Goal: Task Accomplishment & Management: Use online tool/utility

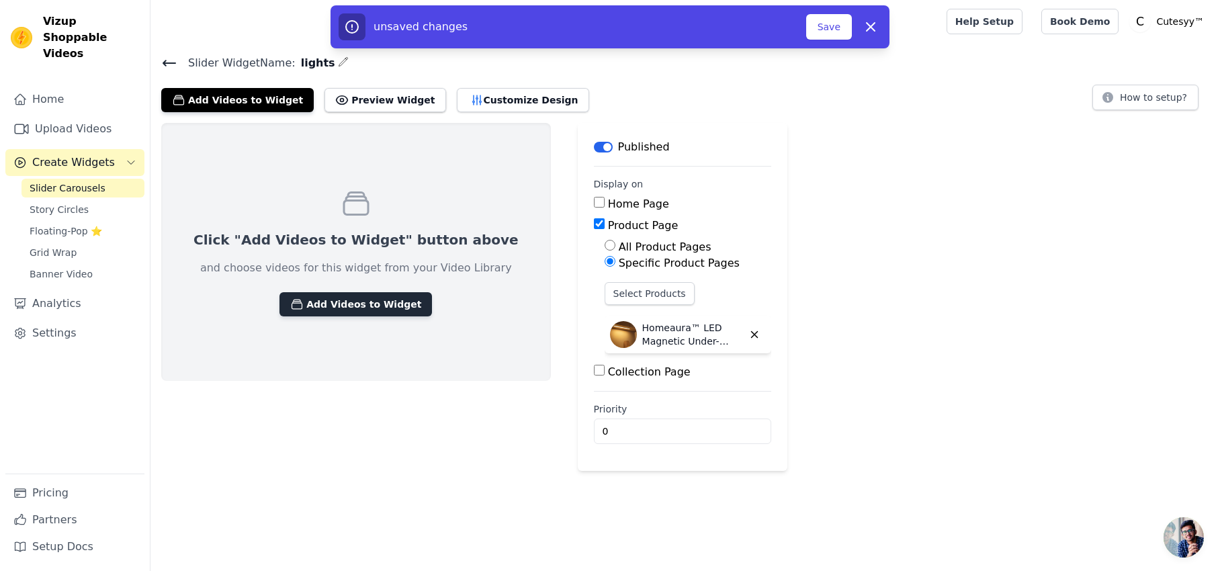
click at [359, 303] on button "Add Videos to Widget" at bounding box center [356, 304] width 153 height 24
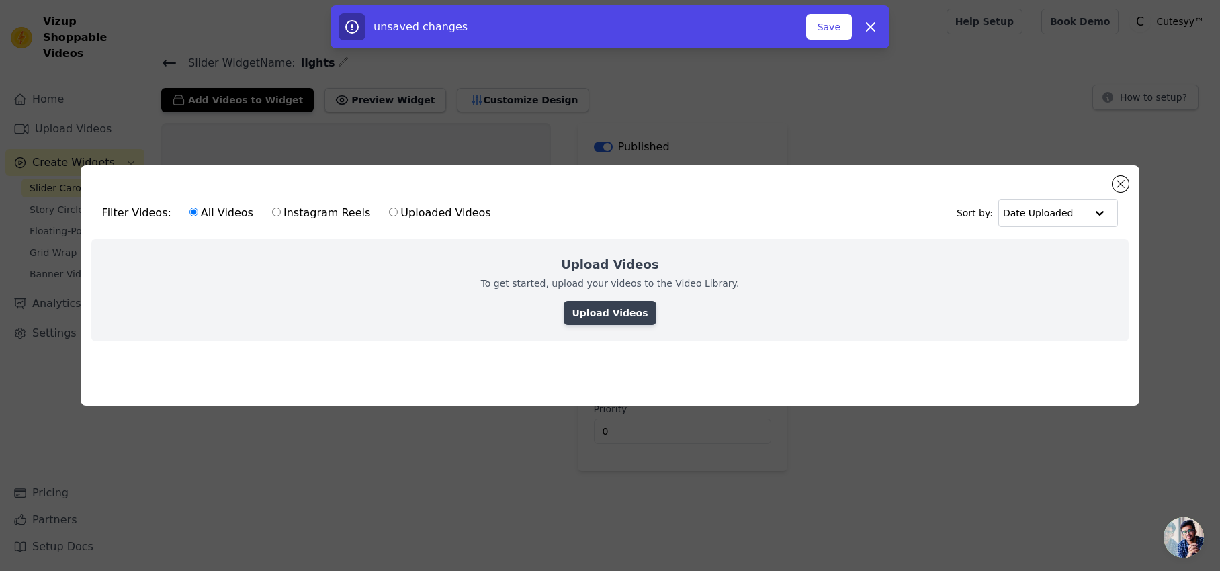
click at [612, 320] on link "Upload Videos" at bounding box center [610, 313] width 92 height 24
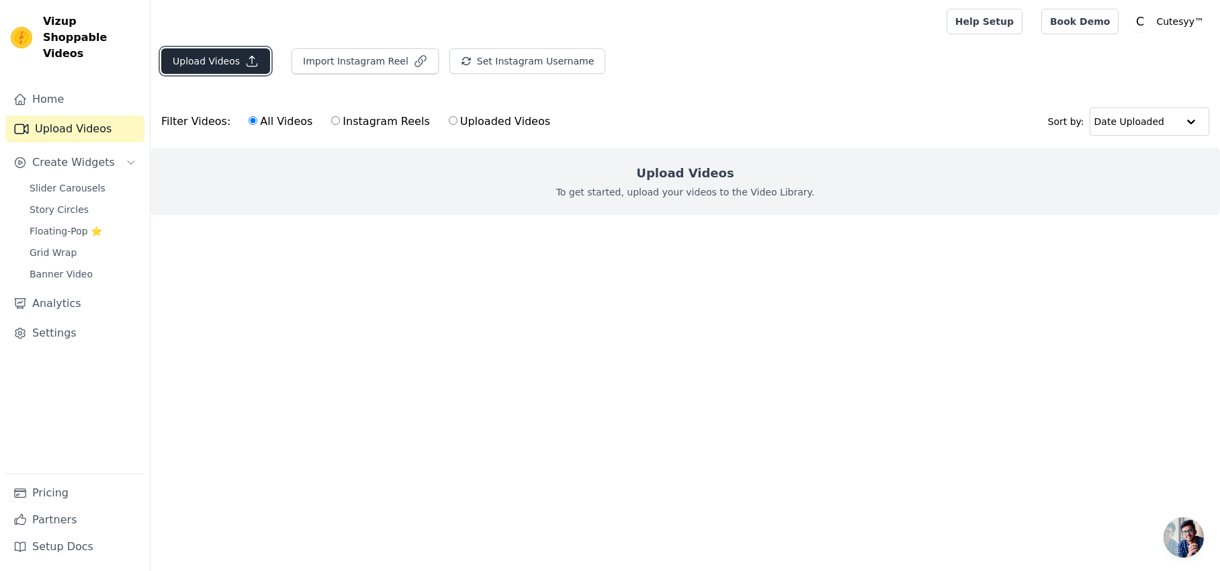
click at [230, 62] on button "Upload Videos" at bounding box center [215, 61] width 109 height 26
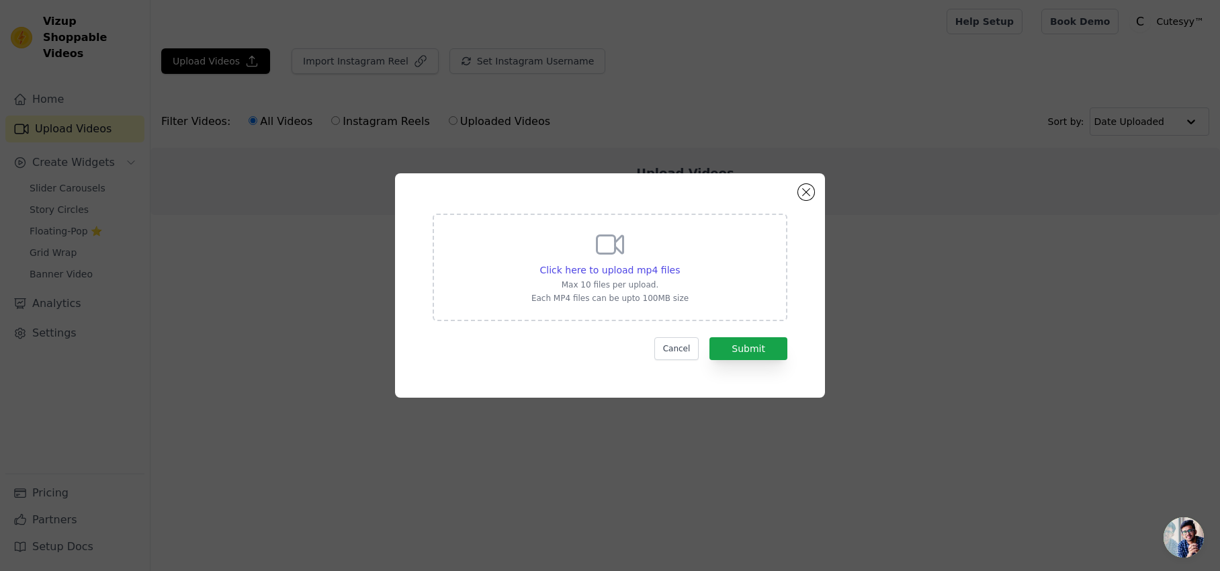
click at [696, 303] on div "Click here to upload mp4 files Max 10 files per upload. Each MP4 files can be u…" at bounding box center [610, 268] width 355 height 108
click at [680, 263] on input "Click here to upload mp4 files Max 10 files per upload. Each MP4 files can be u…" at bounding box center [679, 263] width 1 height 1
type input "C:\fakepath\video_4d083cf6c80c190b1f48dff0d62ff83e.mp4"
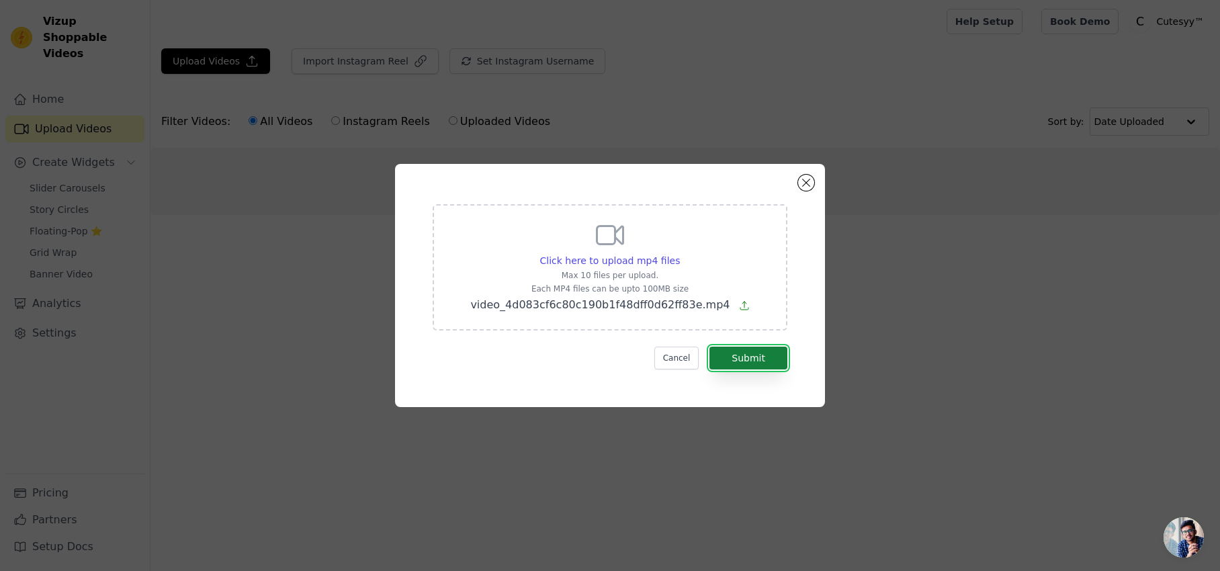
click at [731, 351] on button "Submit" at bounding box center [749, 358] width 78 height 23
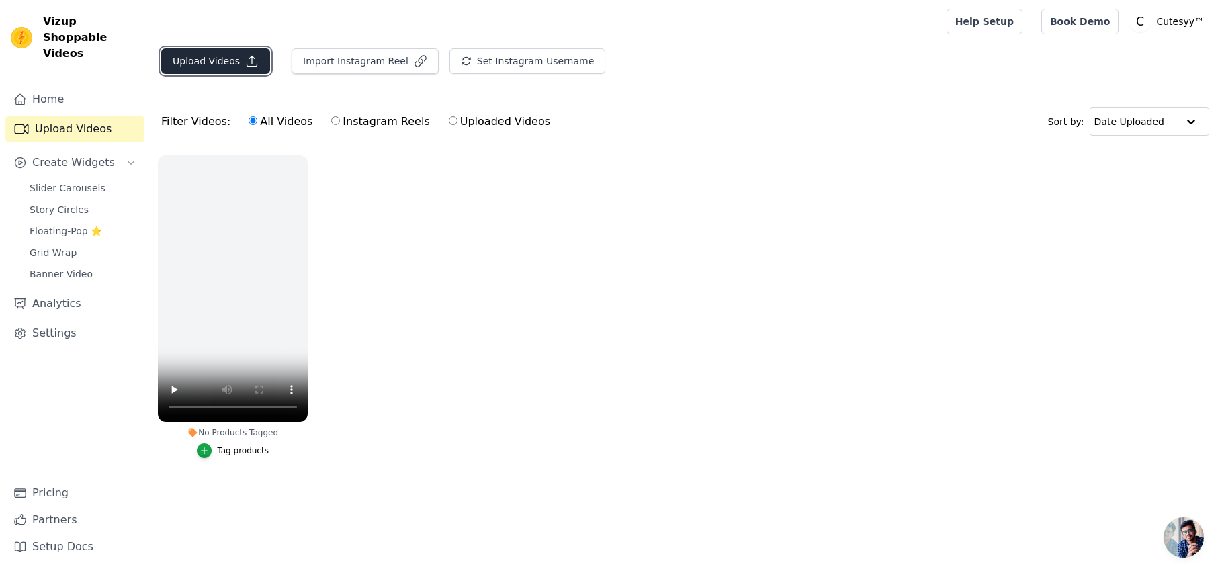
click at [184, 62] on button "Upload Videos" at bounding box center [215, 61] width 109 height 26
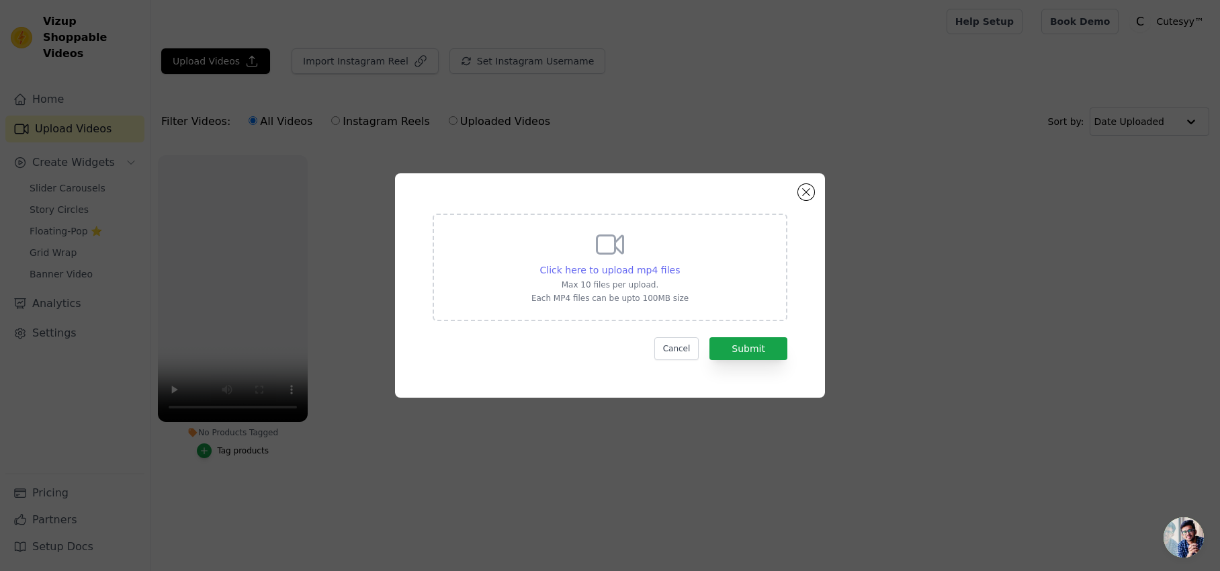
click at [628, 271] on span "Click here to upload mp4 files" at bounding box center [610, 270] width 140 height 11
click at [679, 263] on input "Click here to upload mp4 files Max 10 files per upload. Each MP4 files can be u…" at bounding box center [679, 263] width 1 height 1
type input "C:\fakepath\video_d5cd949fb3d154a1b25d542c7487033d.mp4"
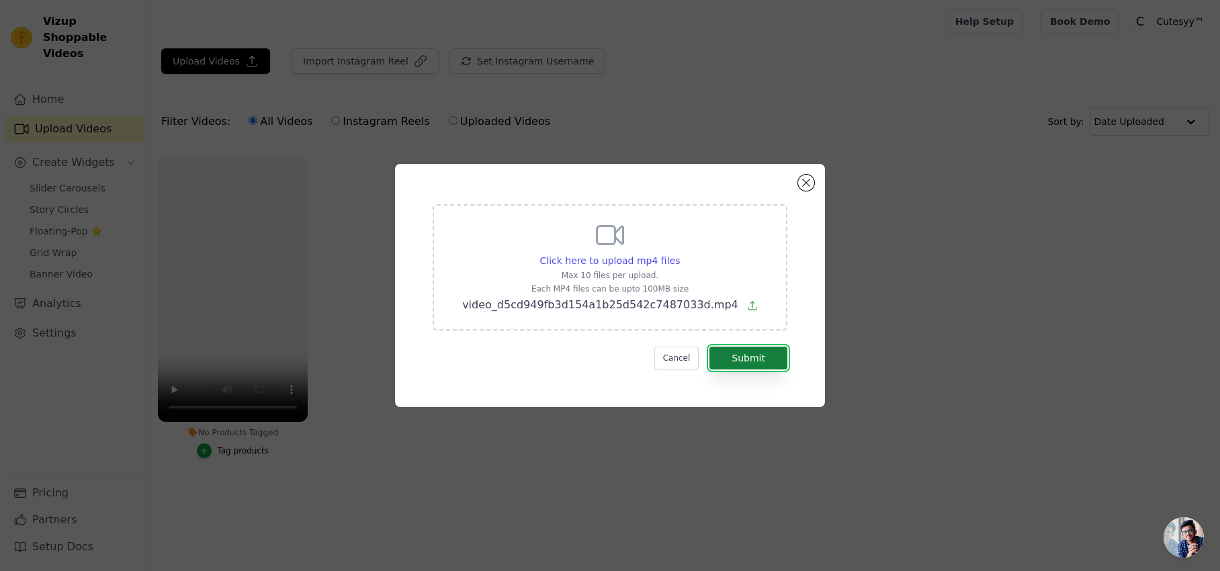
click at [751, 361] on button "Submit" at bounding box center [749, 358] width 78 height 23
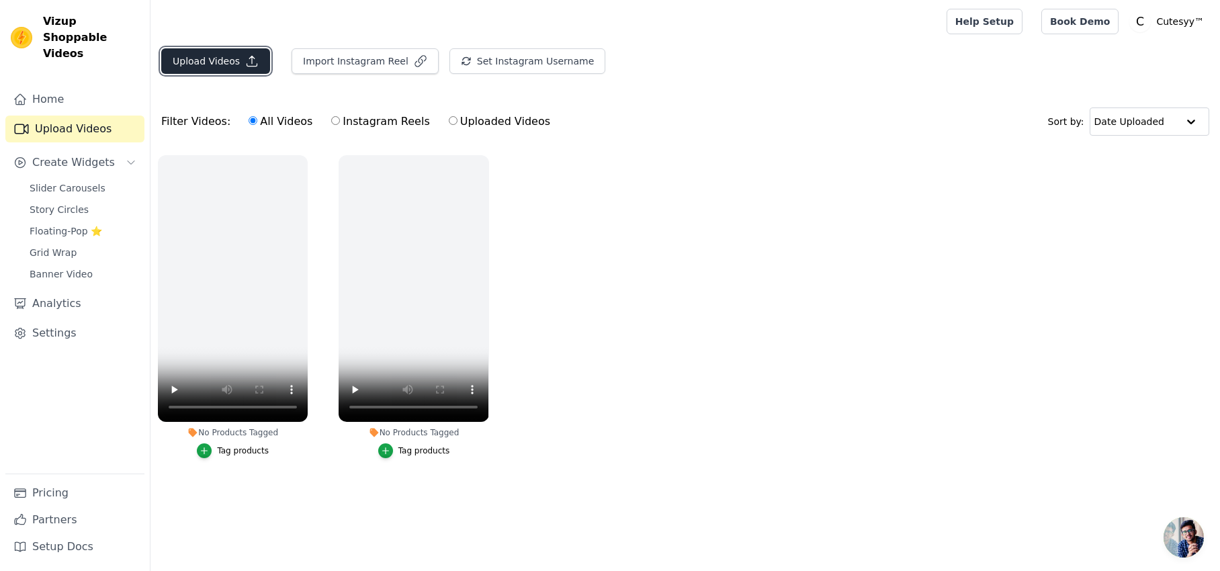
click at [227, 62] on button "Upload Videos" at bounding box center [215, 61] width 109 height 26
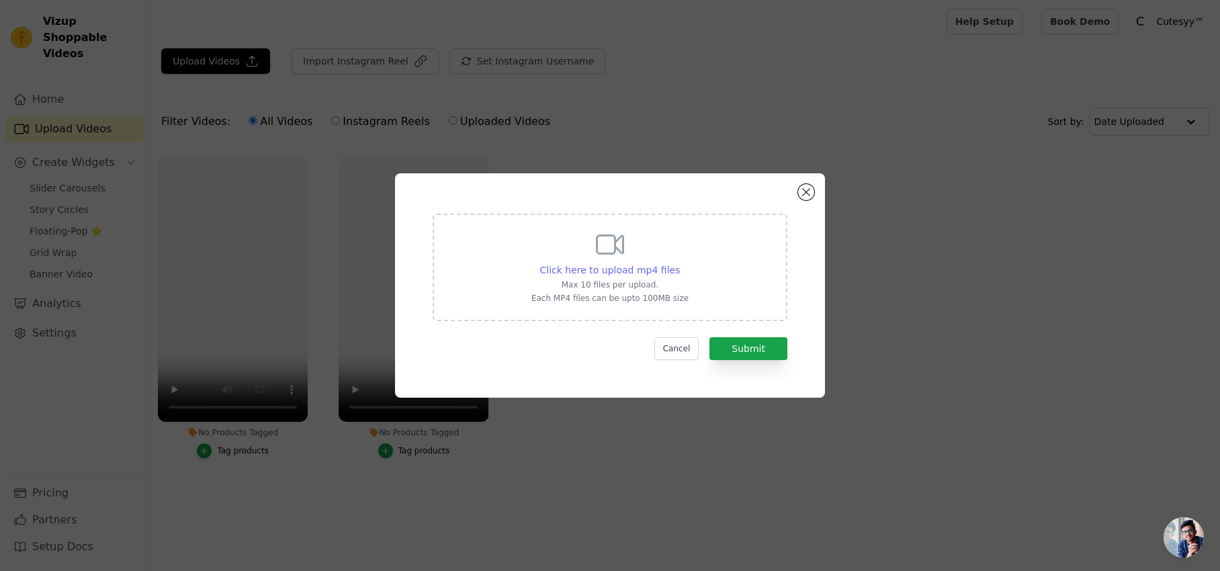
click at [630, 265] on span "Click here to upload mp4 files" at bounding box center [610, 270] width 140 height 11
click at [679, 263] on input "Click here to upload mp4 files Max 10 files per upload. Each MP4 files can be u…" at bounding box center [679, 263] width 1 height 1
type input "C:\fakepath\video_5000bb0b97b585e7586df495b1103dfc.mp4"
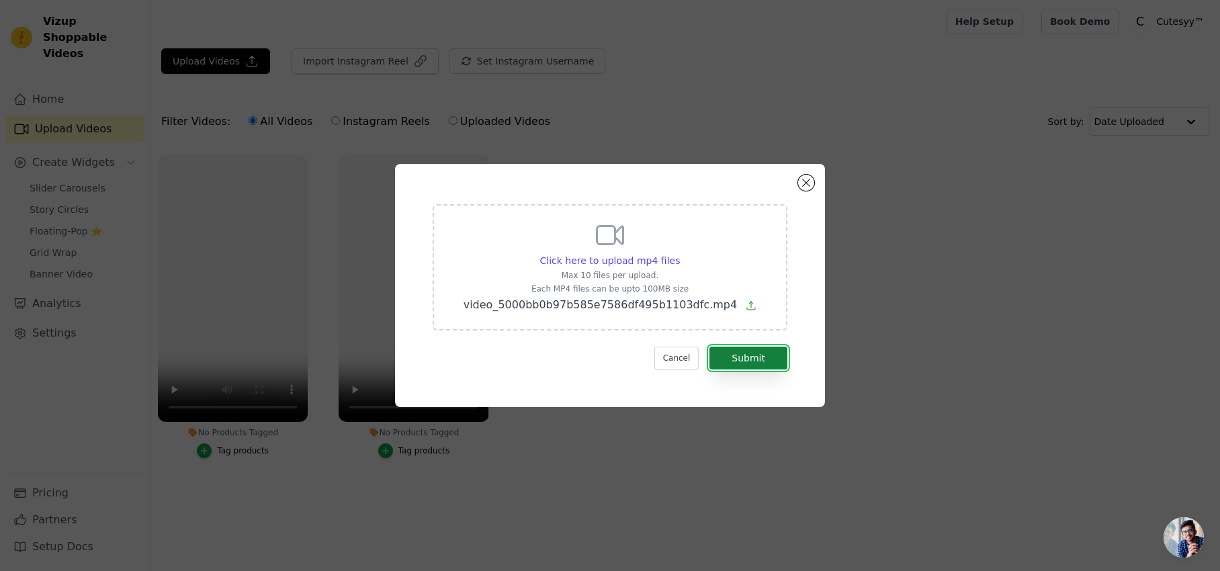
click at [736, 354] on button "Submit" at bounding box center [749, 358] width 78 height 23
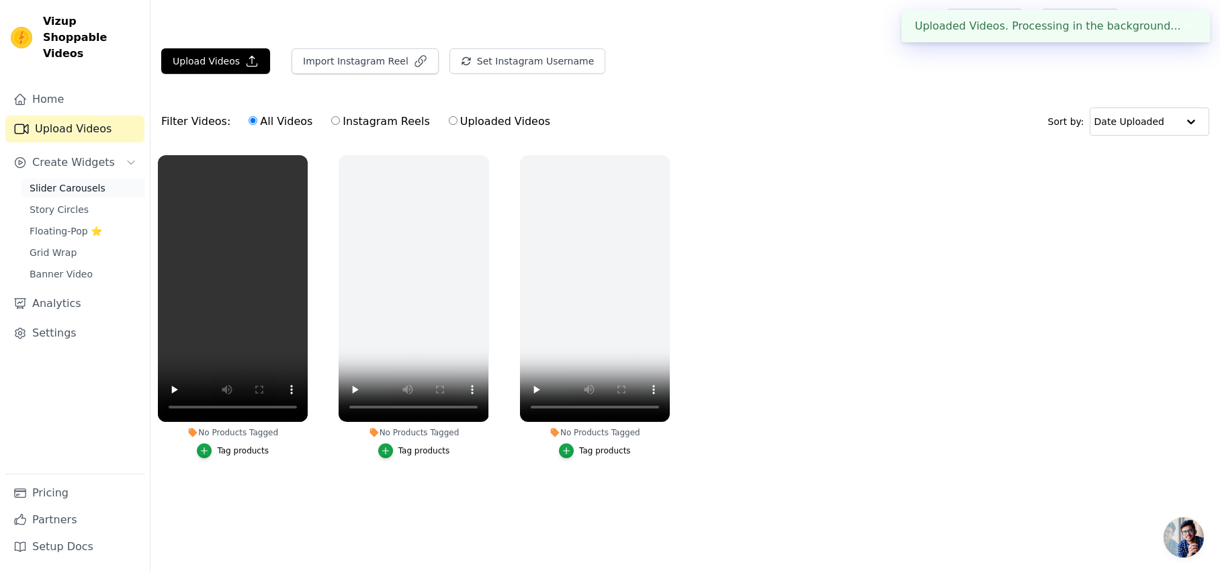
click at [81, 181] on span "Slider Carousels" at bounding box center [68, 187] width 76 height 13
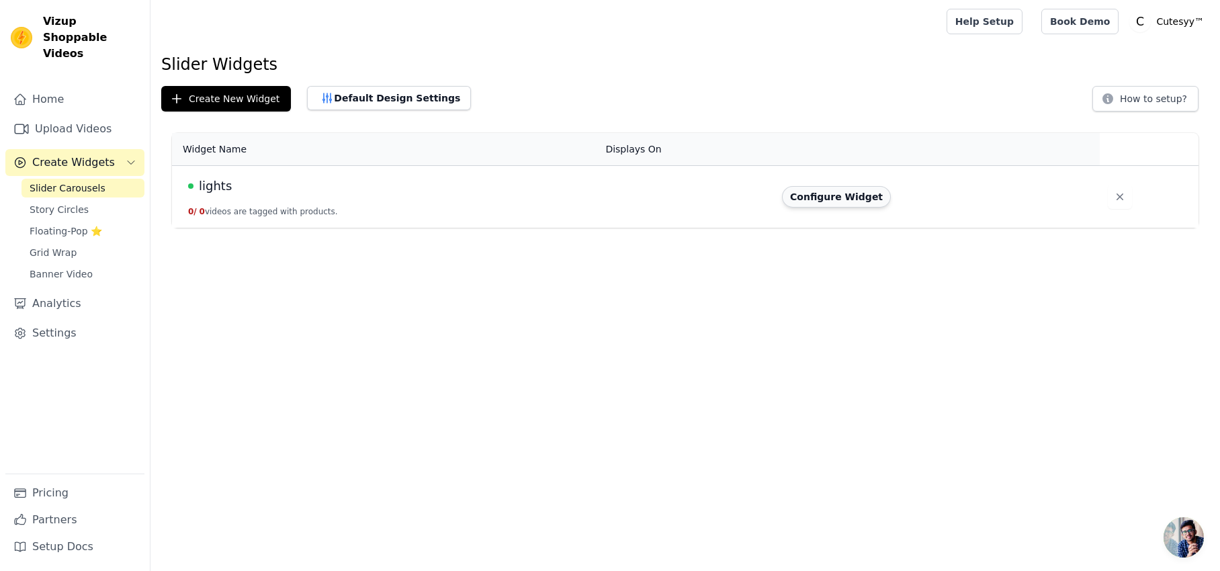
click at [814, 198] on button "Configure Widget" at bounding box center [836, 197] width 109 height 22
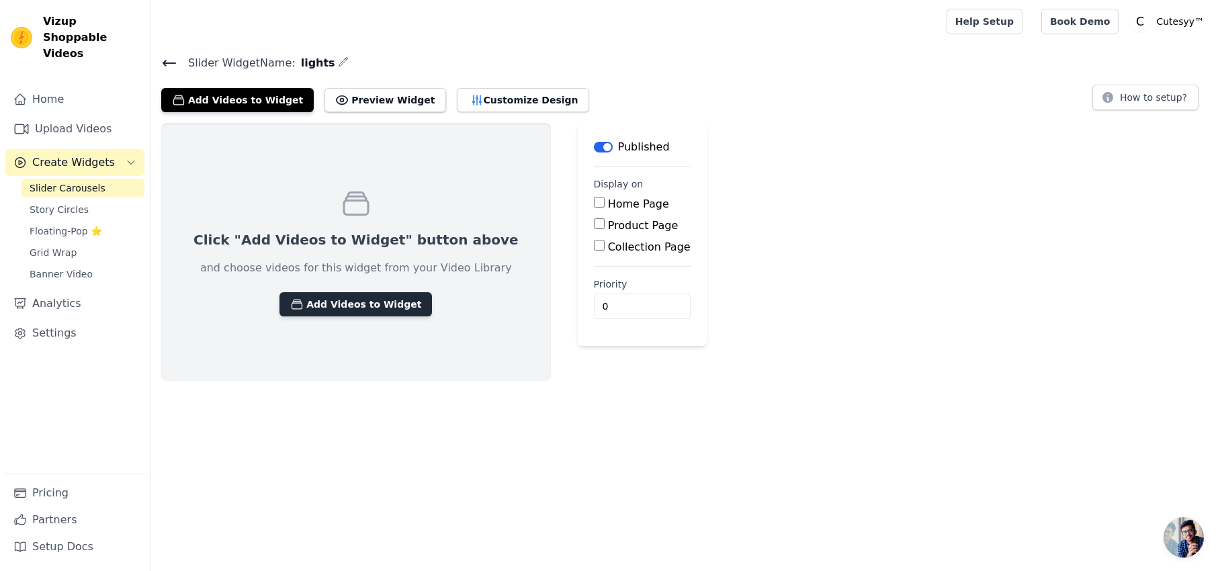
click at [378, 304] on button "Add Videos to Widget" at bounding box center [356, 304] width 153 height 24
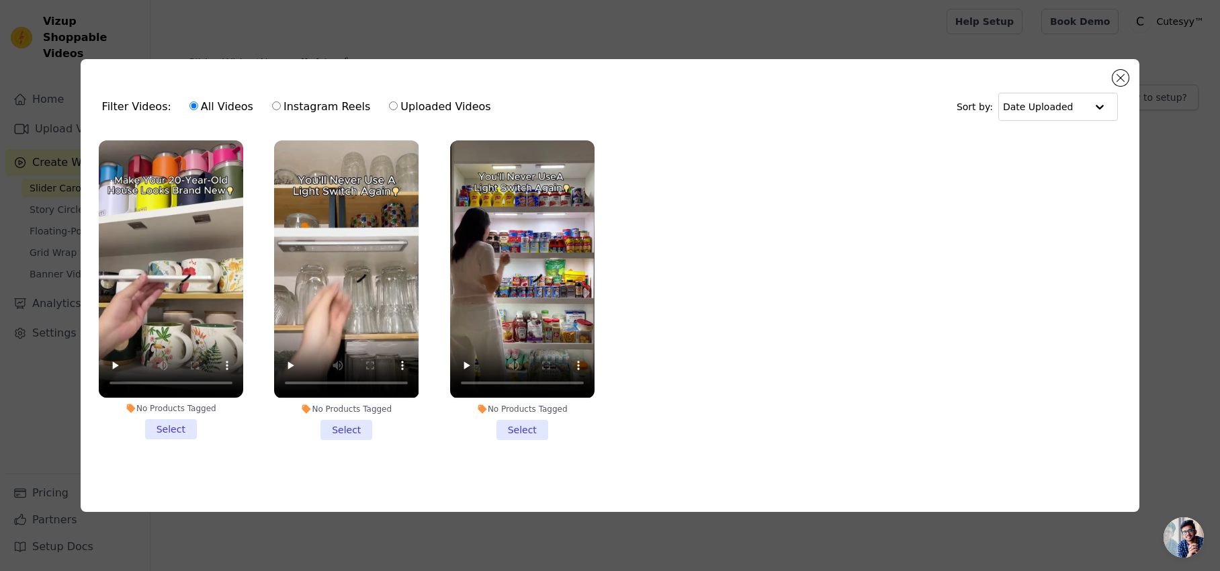
click at [181, 427] on li "No Products Tagged Select" at bounding box center [171, 289] width 144 height 299
click at [0, 0] on input "No Products Tagged Select" at bounding box center [0, 0] width 0 height 0
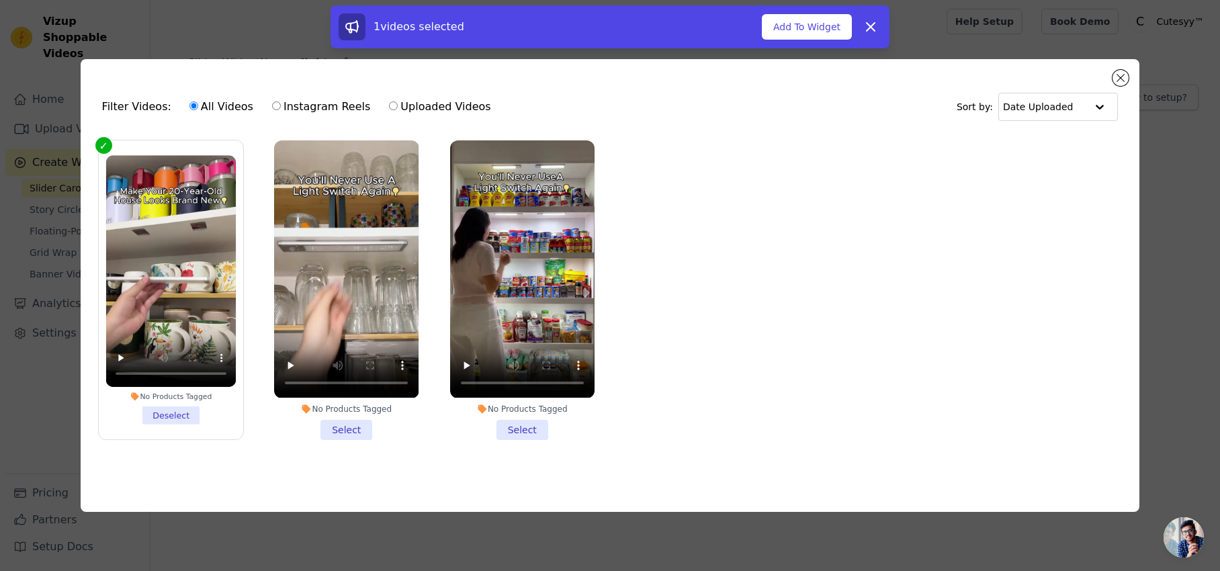
click at [361, 425] on li "No Products Tagged Select" at bounding box center [346, 289] width 144 height 299
click at [0, 0] on input "No Products Tagged Select" at bounding box center [0, 0] width 0 height 0
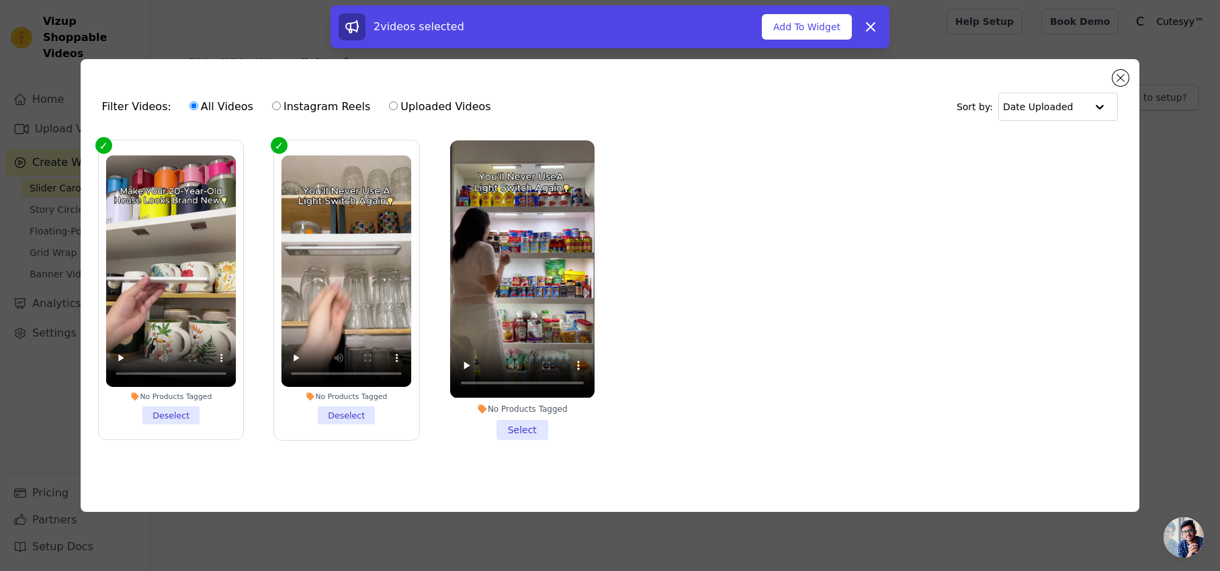
click at [509, 427] on li "No Products Tagged Select" at bounding box center [522, 289] width 144 height 299
click at [0, 0] on input "No Products Tagged Select" at bounding box center [0, 0] width 0 height 0
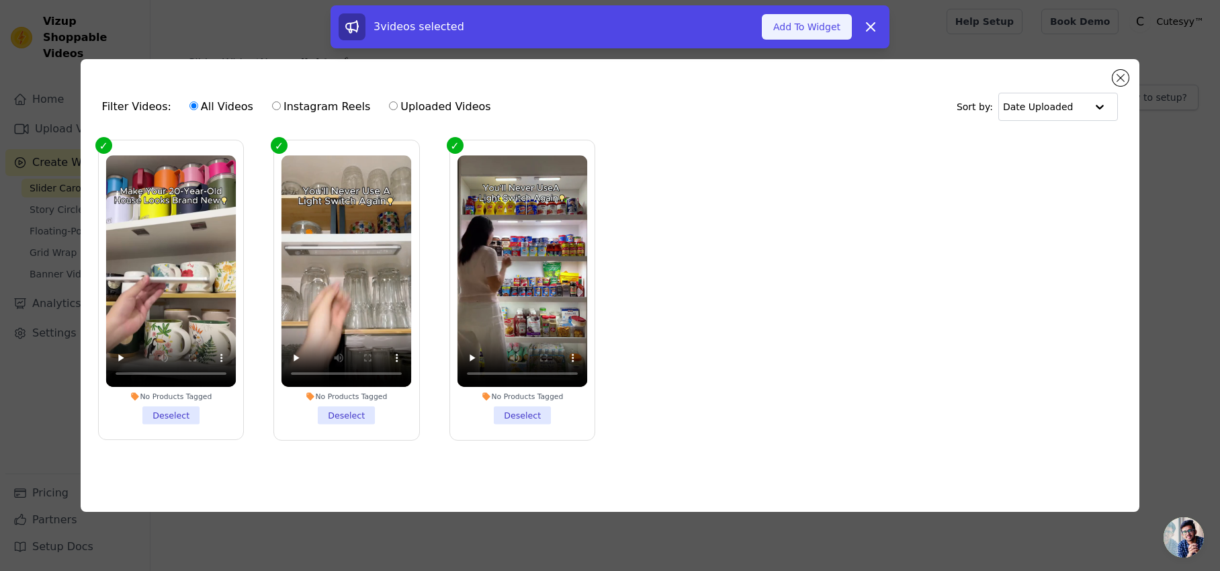
click at [801, 29] on button "Add To Widget" at bounding box center [807, 27] width 90 height 26
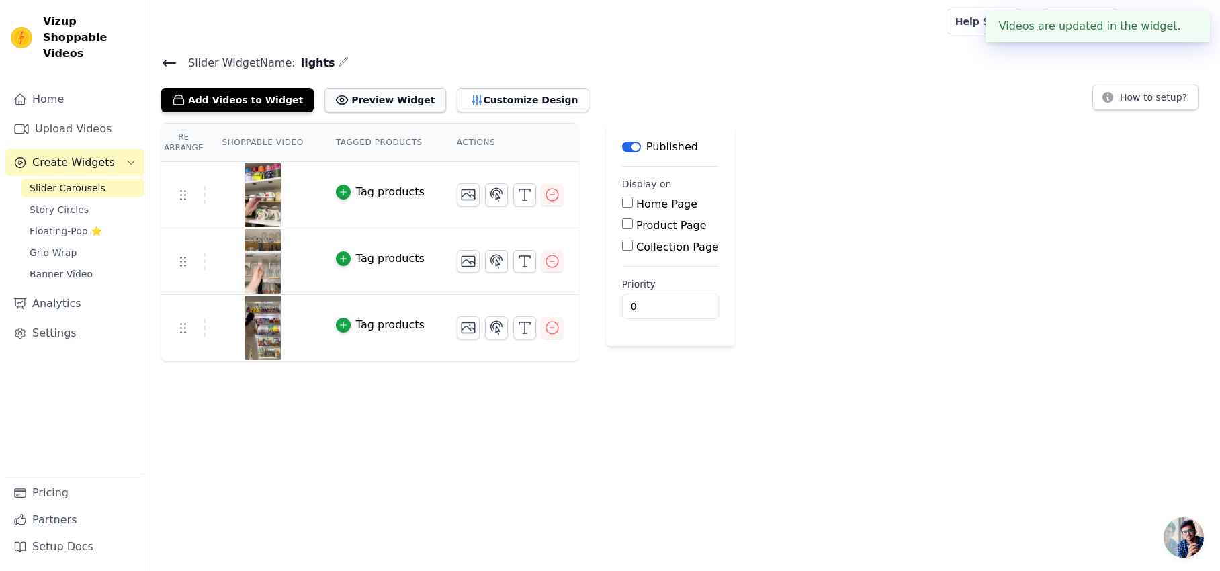
click at [378, 103] on button "Preview Widget" at bounding box center [385, 100] width 121 height 24
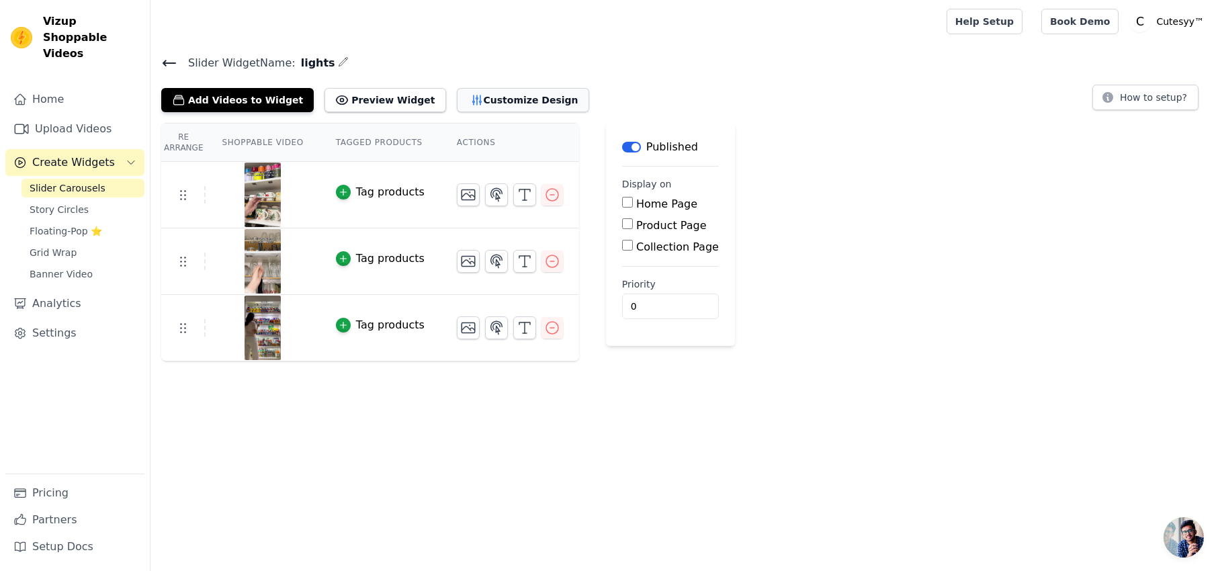
click at [463, 104] on button "Customize Design" at bounding box center [523, 100] width 132 height 24
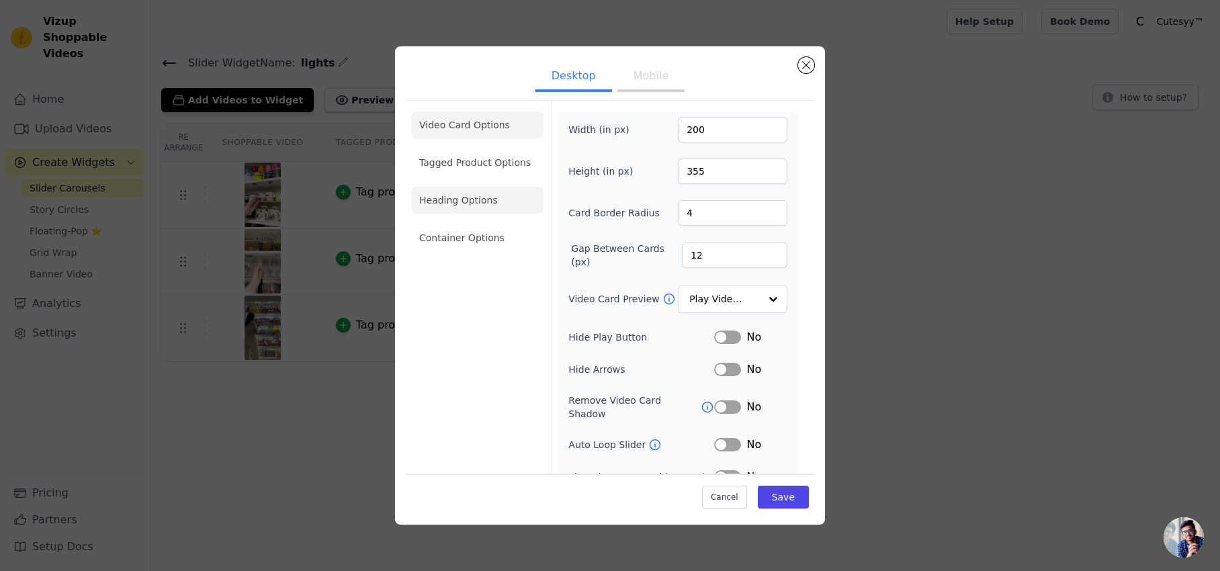
click at [465, 212] on li "Heading Options" at bounding box center [477, 200] width 132 height 27
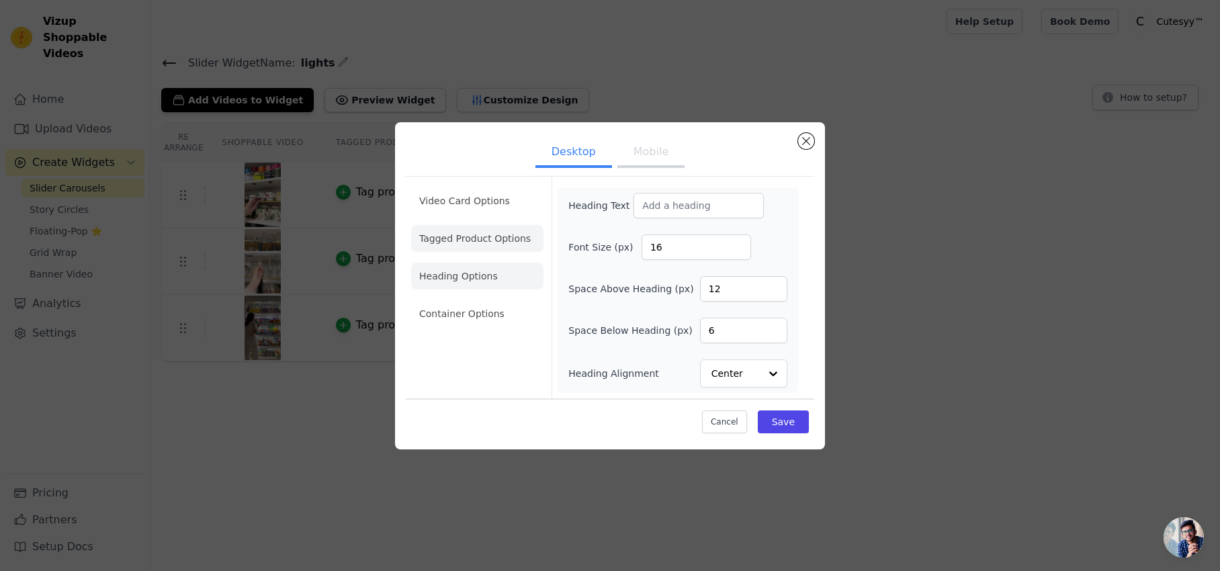
click at [480, 241] on li "Tagged Product Options" at bounding box center [477, 238] width 132 height 27
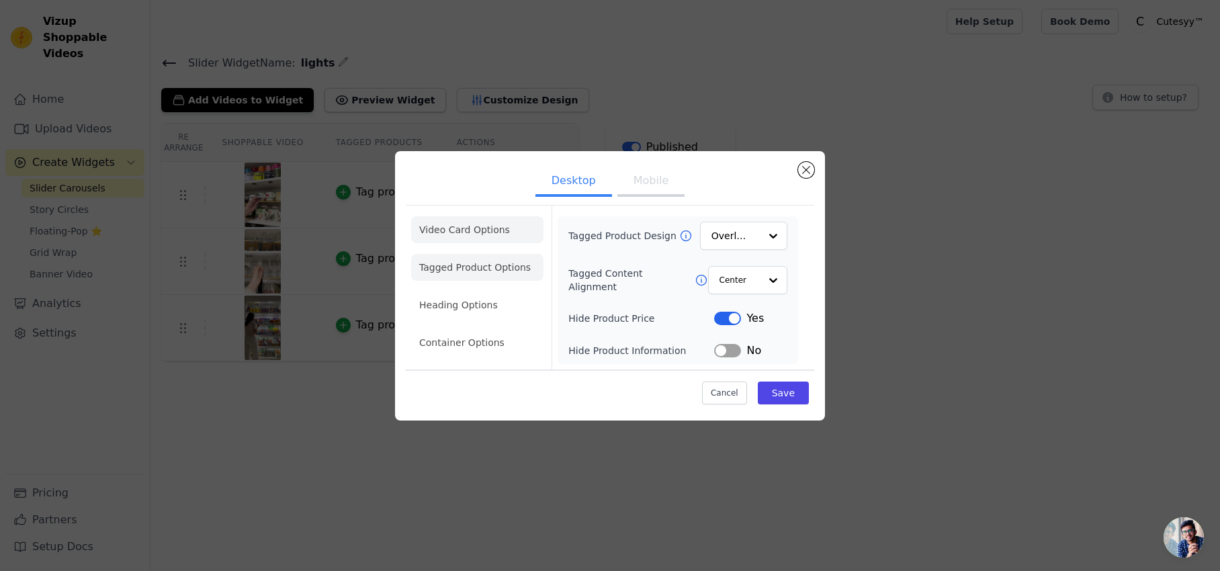
click at [486, 227] on li "Video Card Options" at bounding box center [477, 229] width 132 height 27
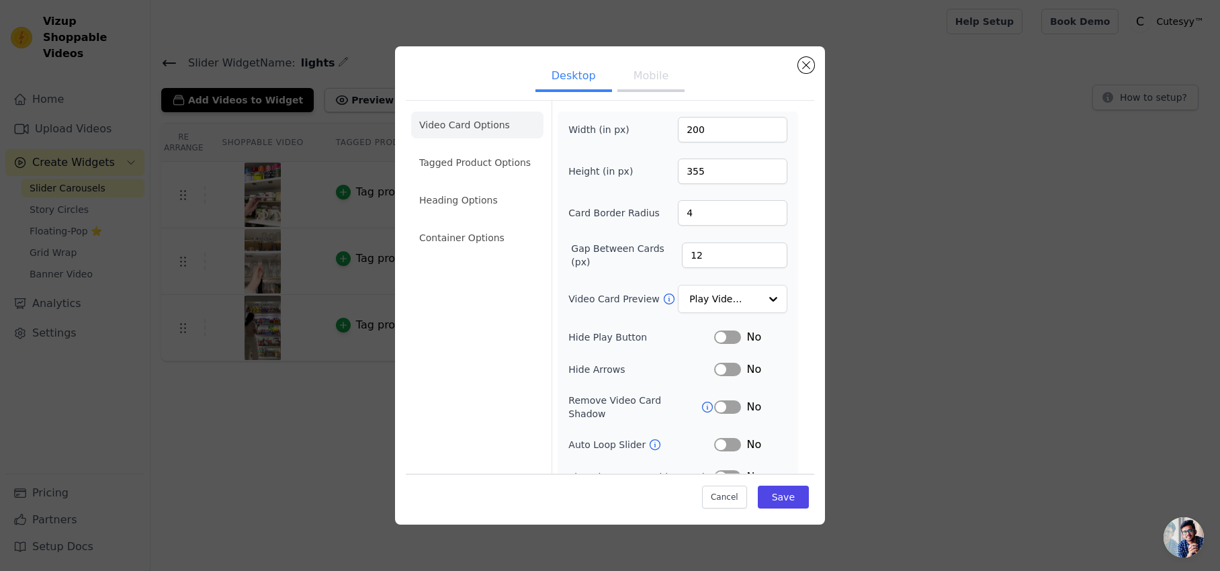
click at [659, 72] on button "Mobile" at bounding box center [650, 77] width 67 height 30
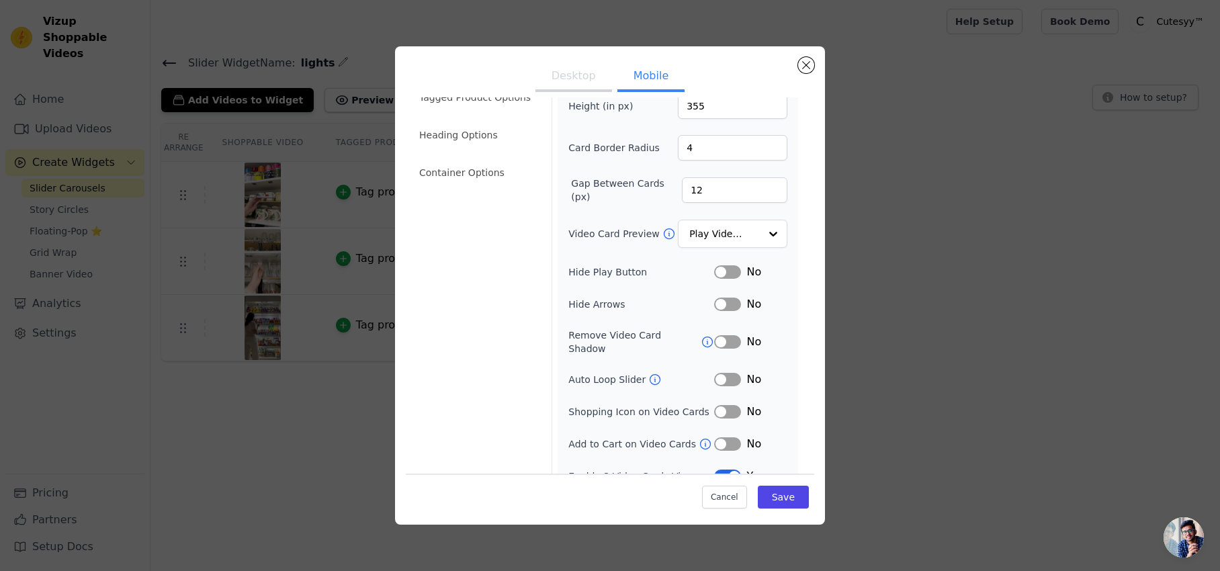
scroll to position [76, 0]
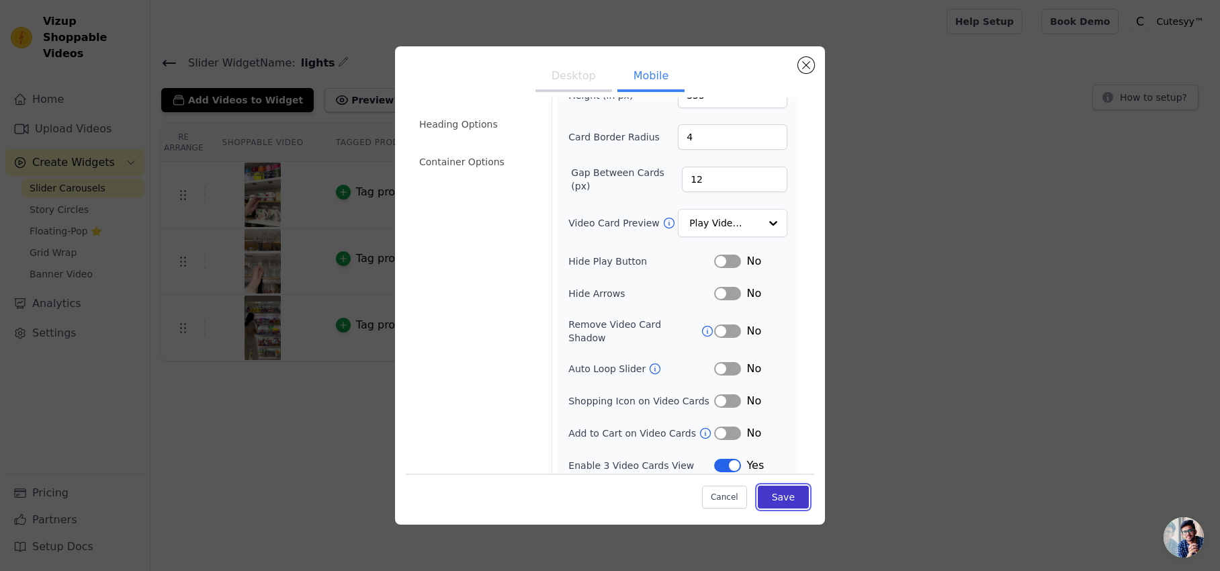
click at [784, 500] on button "Save" at bounding box center [783, 497] width 51 height 23
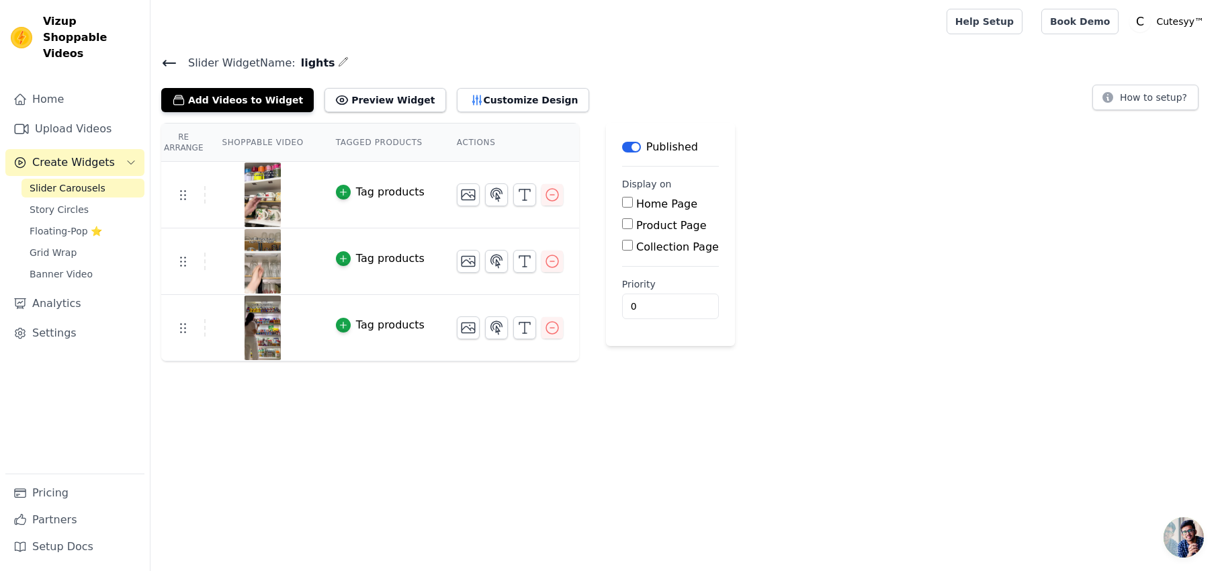
click at [626, 225] on input "Product Page" at bounding box center [627, 223] width 11 height 11
checkbox input "true"
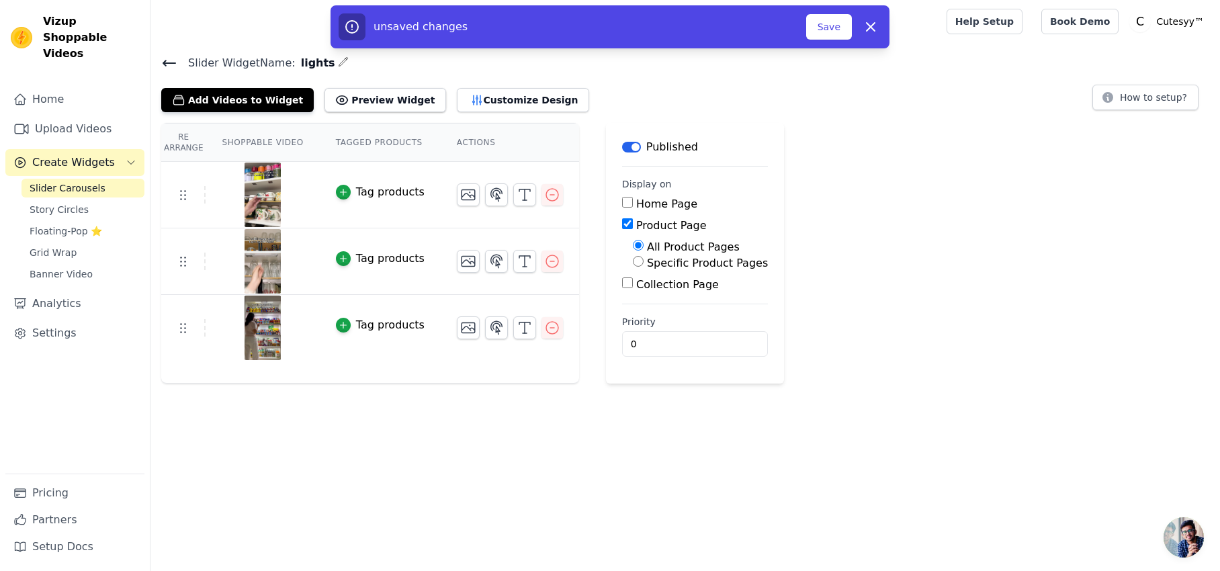
click at [640, 263] on div "Specific Product Pages" at bounding box center [700, 263] width 135 height 16
click at [637, 263] on input "Specific Product Pages" at bounding box center [638, 261] width 11 height 11
radio input "true"
click at [647, 299] on button "Select Products" at bounding box center [678, 293] width 90 height 23
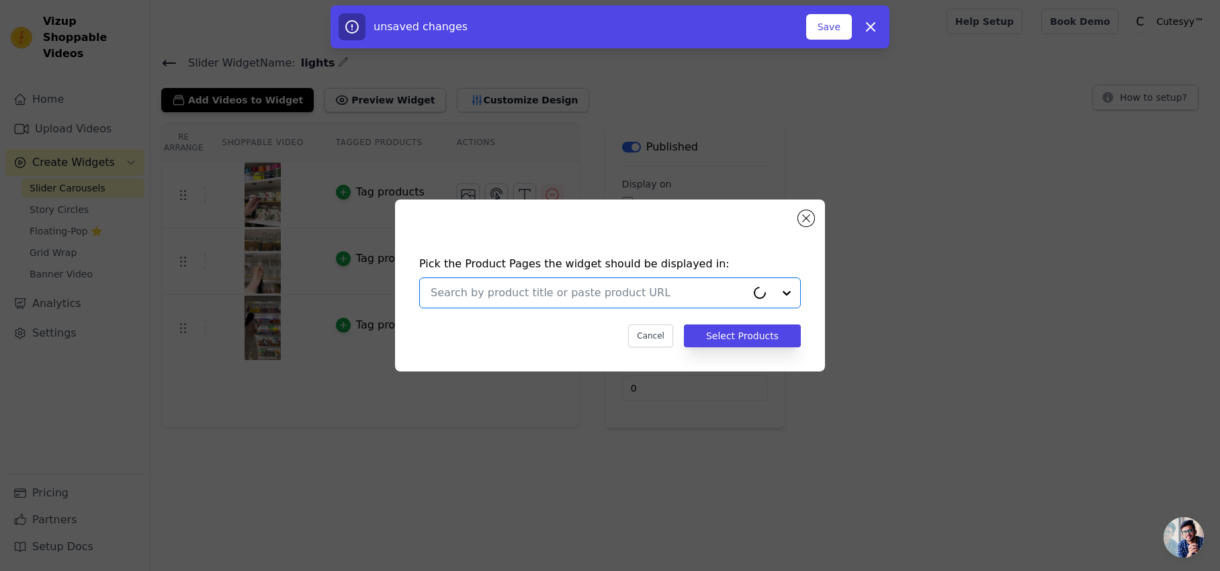
click at [638, 290] on input "text" at bounding box center [589, 293] width 316 height 16
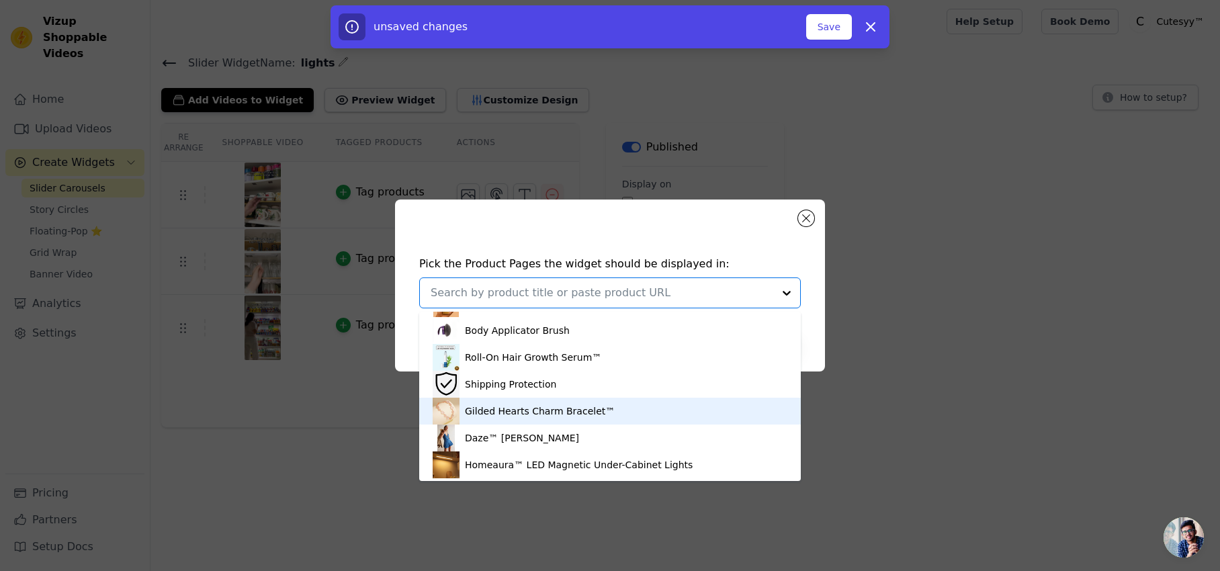
scroll to position [937, 0]
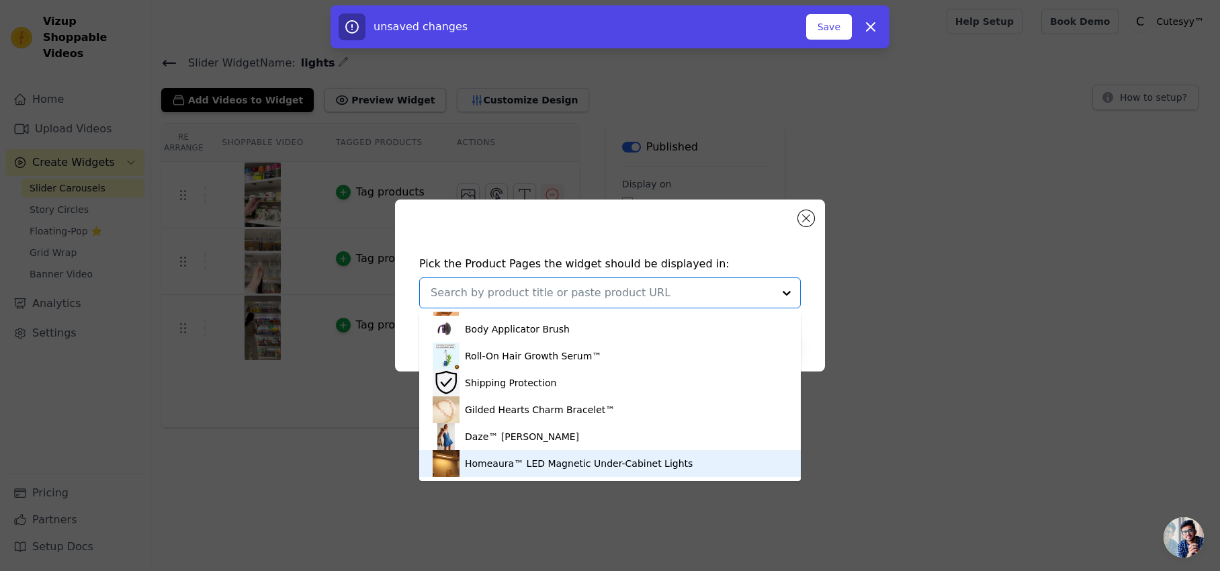
click at [589, 460] on div "Homeaura™ LED Magnetic Under-Cabinet Lights" at bounding box center [579, 463] width 228 height 13
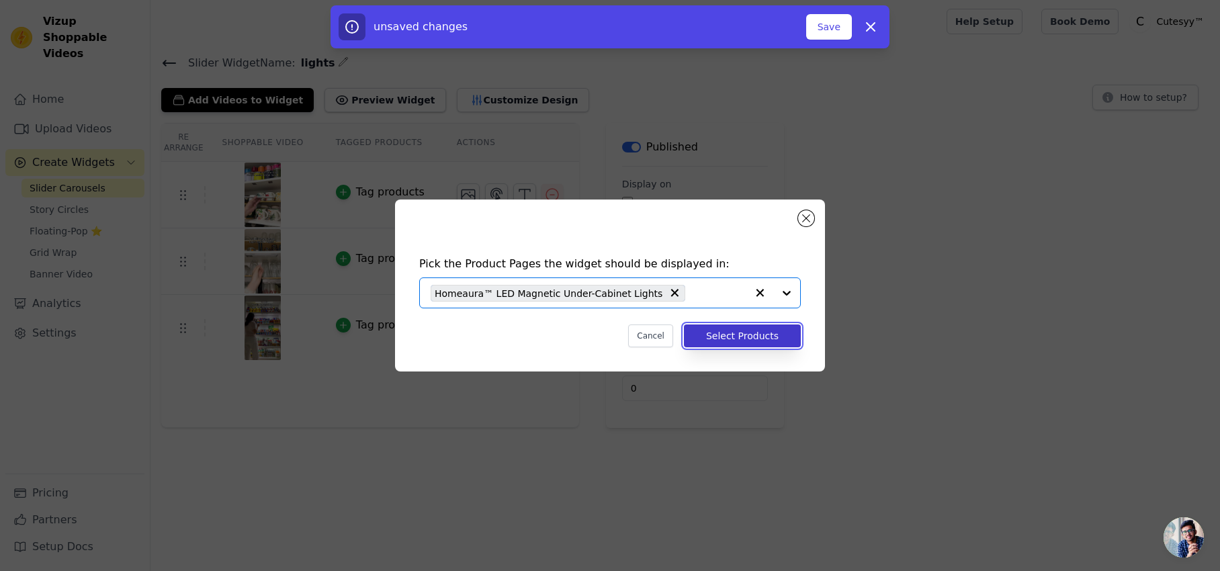
click at [720, 332] on button "Select Products" at bounding box center [742, 336] width 117 height 23
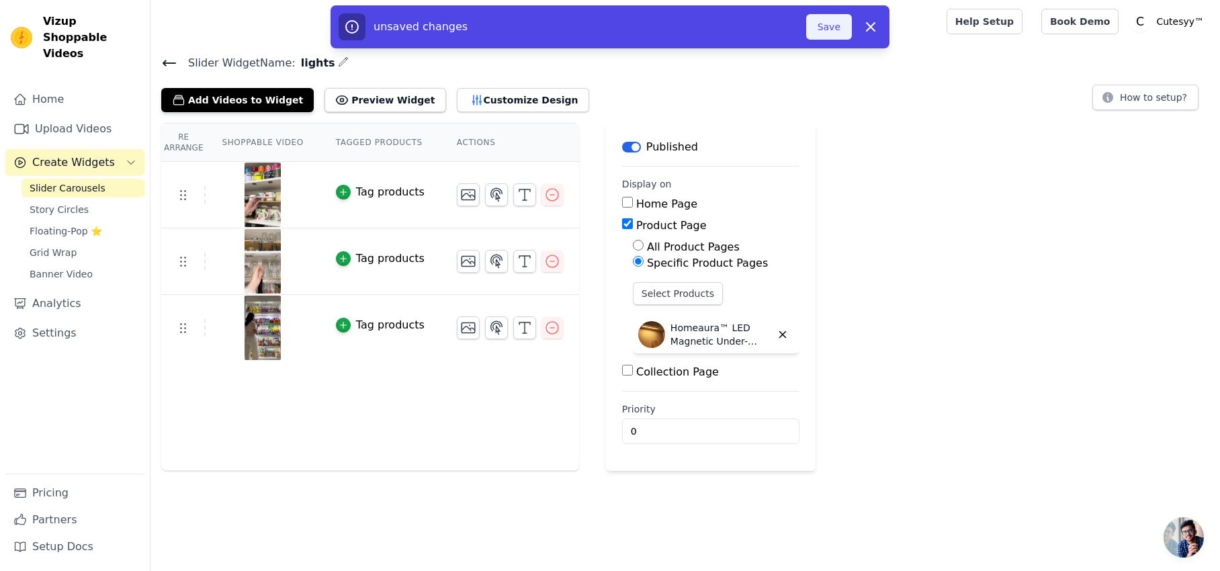
click at [822, 22] on button "Save" at bounding box center [829, 27] width 46 height 26
click at [837, 26] on button "Save" at bounding box center [829, 27] width 46 height 26
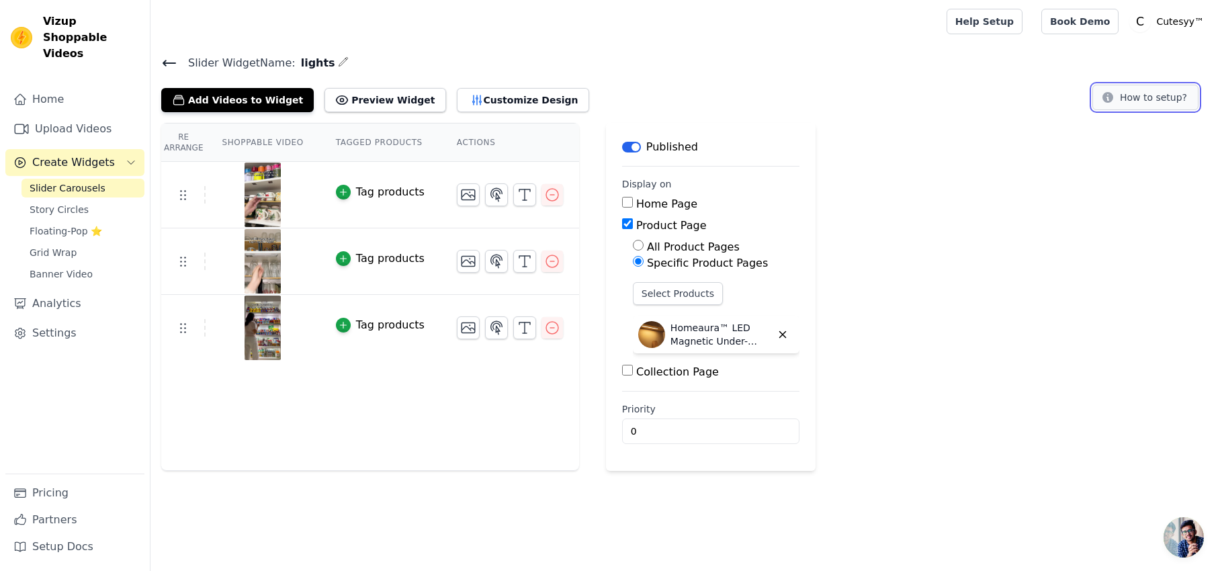
click at [1128, 106] on button "How to setup?" at bounding box center [1146, 98] width 106 height 26
